Goal: Task Accomplishment & Management: Manage account settings

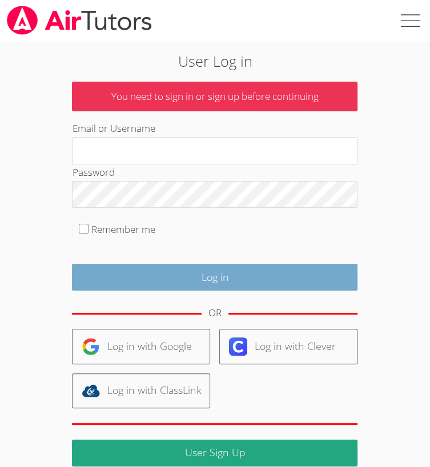
type input "[EMAIL_ADDRESS][DOMAIN_NAME]"
click at [288, 276] on input "Log in" at bounding box center [214, 277] width 285 height 27
